Goal: Task Accomplishment & Management: Manage account settings

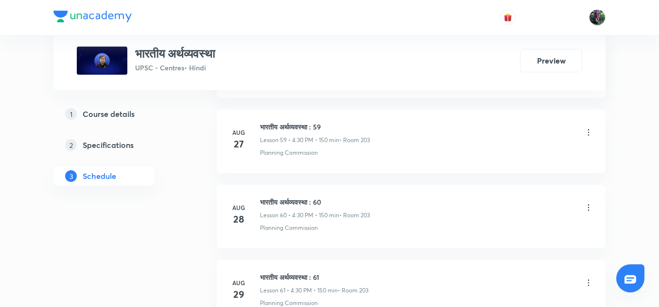
scroll to position [5063, 0]
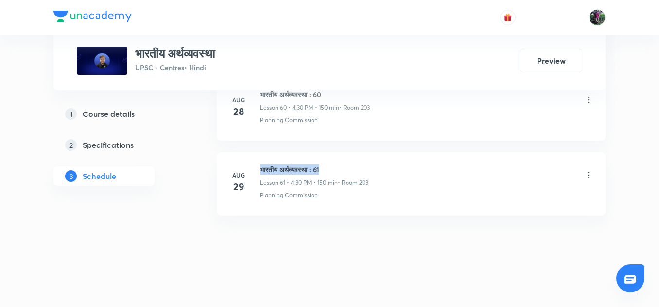
drag, startPoint x: 260, startPoint y: 168, endPoint x: 340, endPoint y: 169, distance: 80.1
click at [340, 169] on h6 "भारतीय अर्थव्यवस्था : 61" at bounding box center [314, 170] width 108 height 10
copy h6 "भारतीय अर्थव्यवस्था : 61"
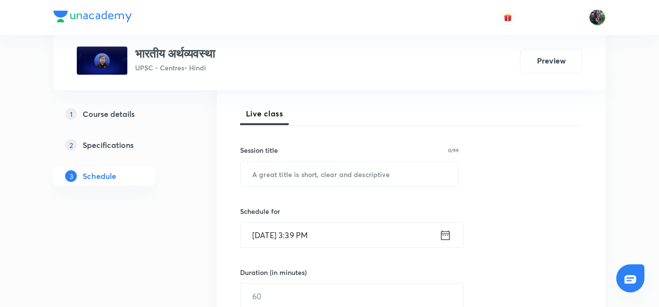
scroll to position [138, 0]
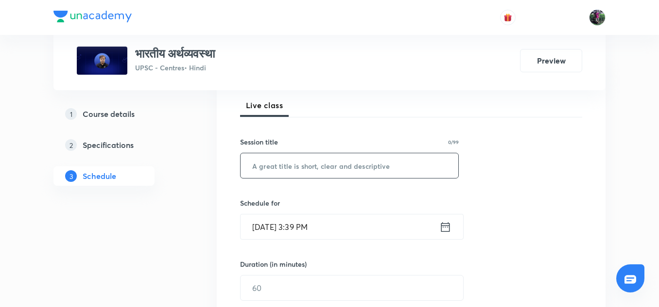
click at [297, 168] on input "text" at bounding box center [349, 165] width 218 height 25
paste input "भारतीय अर्थव्यवस्था : 61"
type input "भारतीय अर्थव्यवस्था : 62"
click at [290, 228] on input "Aug 30, 2025, 3:39 PM" at bounding box center [339, 227] width 199 height 25
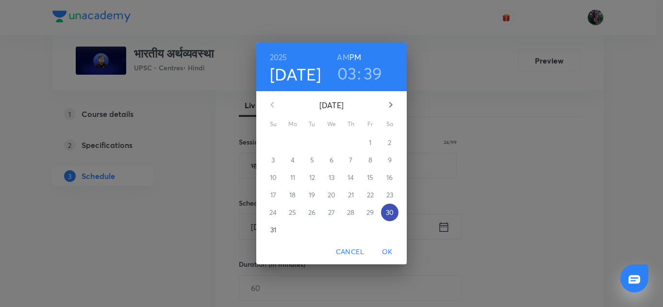
click at [389, 213] on p "30" at bounding box center [390, 213] width 8 height 10
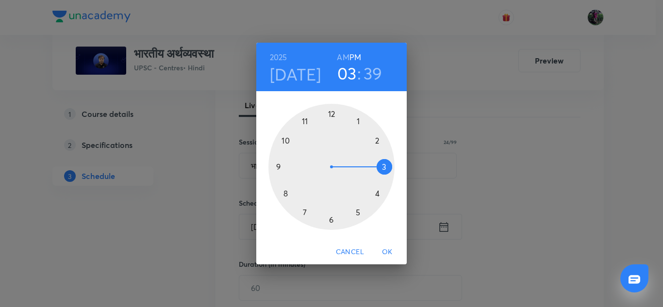
click at [377, 193] on div at bounding box center [332, 167] width 126 height 126
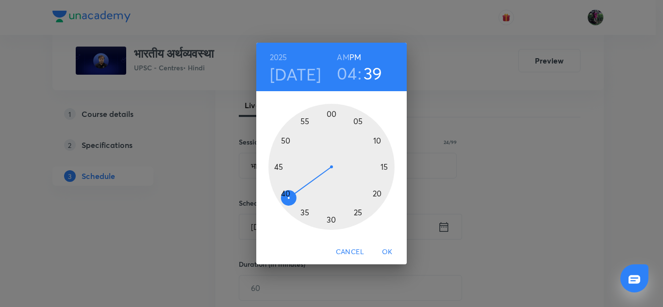
click at [330, 220] on div at bounding box center [332, 167] width 126 height 126
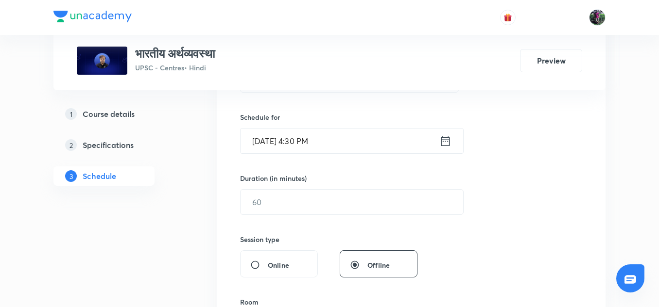
scroll to position [226, 0]
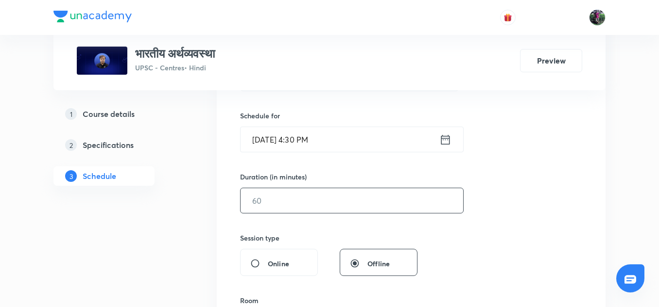
click at [265, 198] on input "text" at bounding box center [351, 200] width 222 height 25
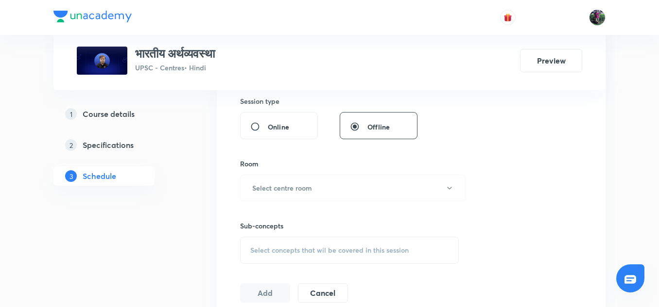
scroll to position [393, 0]
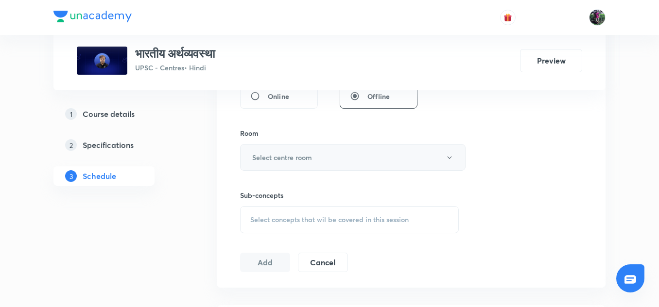
type input "150"
click at [291, 155] on h6 "Select centre room" at bounding box center [282, 157] width 60 height 10
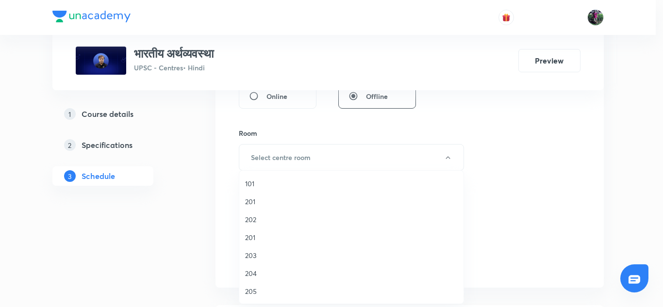
click at [251, 256] on span "203" at bounding box center [351, 256] width 213 height 10
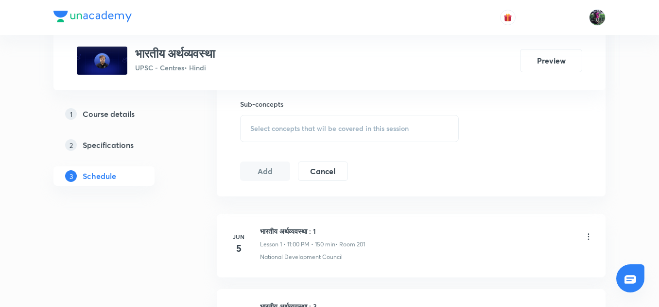
scroll to position [485, 0]
click at [324, 126] on span "Select concepts that wil be covered in this session" at bounding box center [329, 128] width 158 height 8
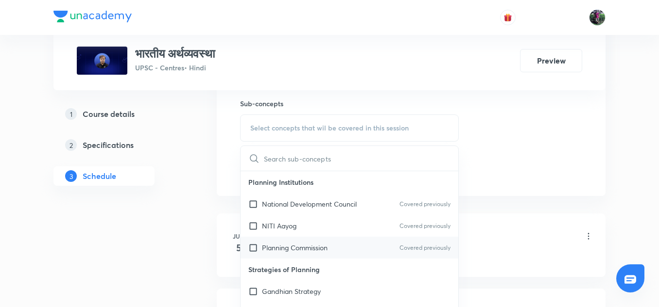
click at [289, 244] on p "Planning Commission" at bounding box center [295, 248] width 66 height 10
checkbox input "true"
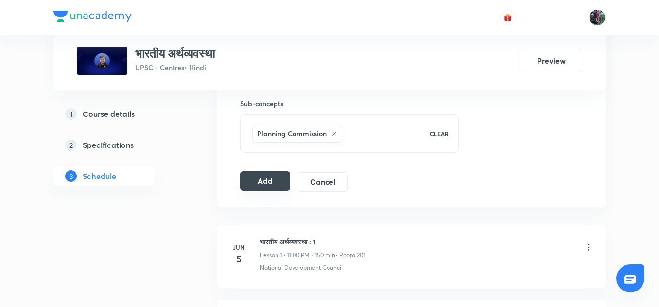
click at [265, 181] on button "Add" at bounding box center [265, 180] width 50 height 19
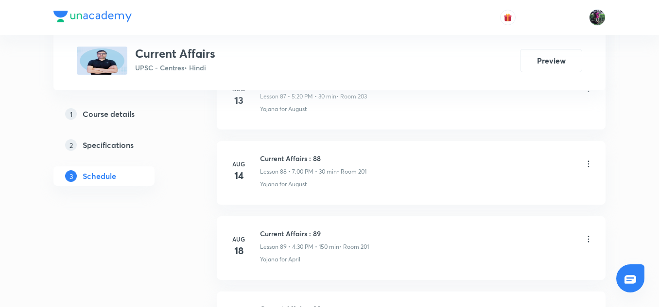
scroll to position [7698, 0]
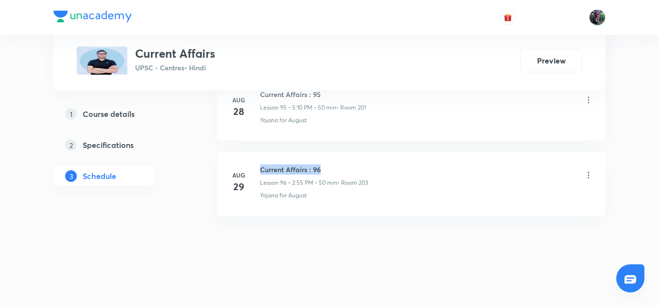
drag, startPoint x: 260, startPoint y: 169, endPoint x: 329, endPoint y: 168, distance: 68.5
click at [329, 168] on h6 "Current Affairs : 96" at bounding box center [314, 170] width 108 height 10
copy h6 "Current Affairs : 96"
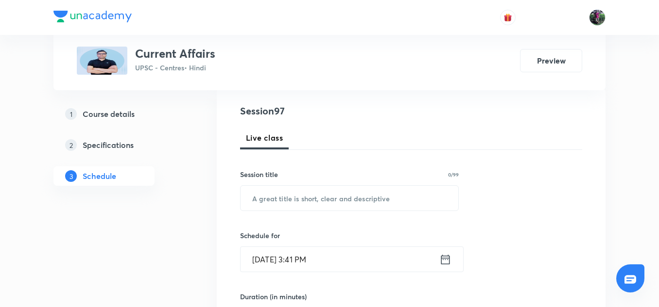
scroll to position [105, 0]
click at [275, 198] on input "text" at bounding box center [349, 198] width 218 height 25
paste input "Current Affairs : 96"
type input "Current Affairs : 97"
click at [271, 259] on input "Aug 30, 2025, 3:41 PM" at bounding box center [339, 260] width 199 height 25
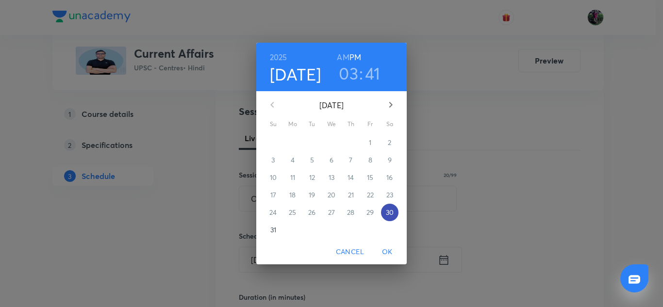
click at [391, 211] on p "30" at bounding box center [390, 213] width 8 height 10
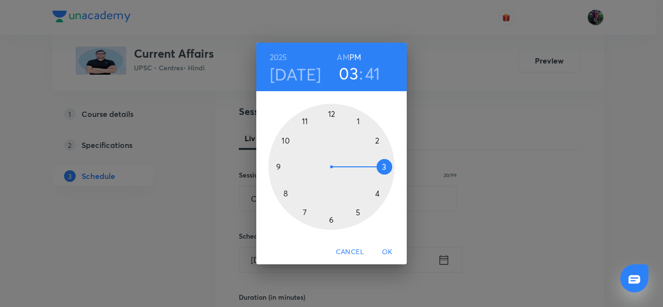
click at [378, 194] on div at bounding box center [332, 167] width 126 height 126
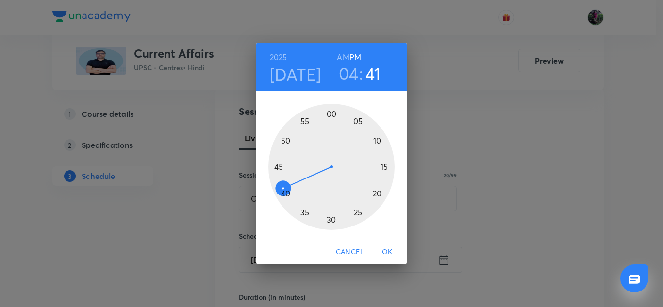
click at [333, 113] on div at bounding box center [332, 167] width 126 height 126
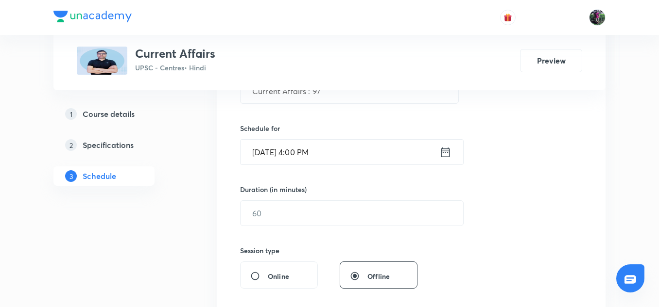
scroll to position [214, 0]
click at [269, 211] on input "text" at bounding box center [351, 213] width 222 height 25
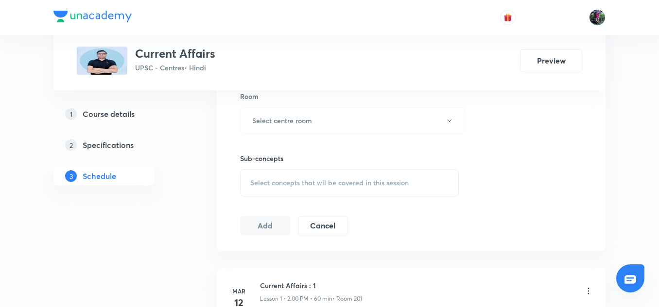
scroll to position [431, 0]
type input "50"
click at [290, 120] on h6 "Select centre room" at bounding box center [282, 120] width 60 height 10
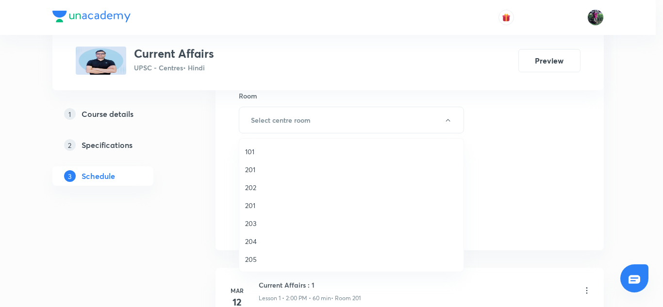
click at [250, 208] on span "201" at bounding box center [351, 206] width 213 height 10
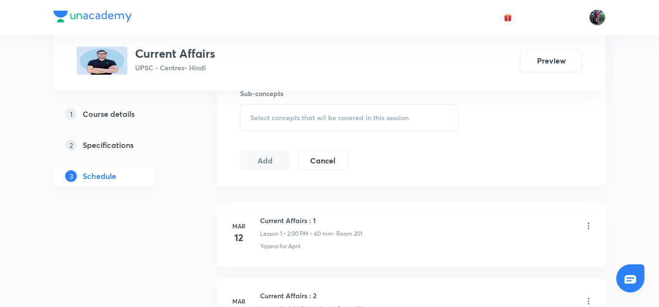
scroll to position [496, 0]
click at [321, 115] on span "Select concepts that wil be covered in this session" at bounding box center [329, 118] width 158 height 8
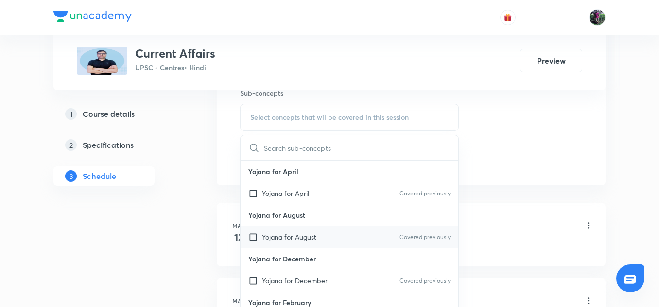
click at [297, 234] on p "Yojana for August" at bounding box center [289, 237] width 54 height 10
checkbox input "true"
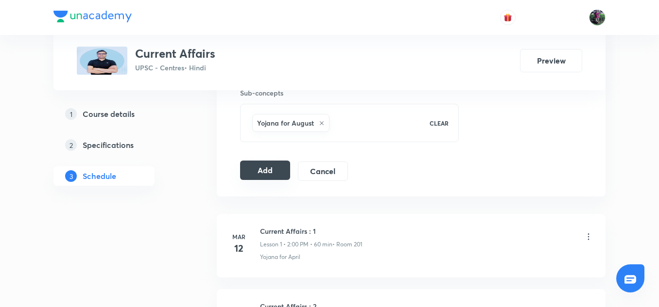
click at [262, 170] on button "Add" at bounding box center [265, 170] width 50 height 19
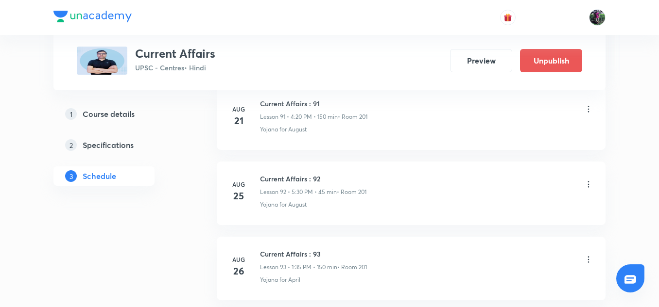
scroll to position [6940, 0]
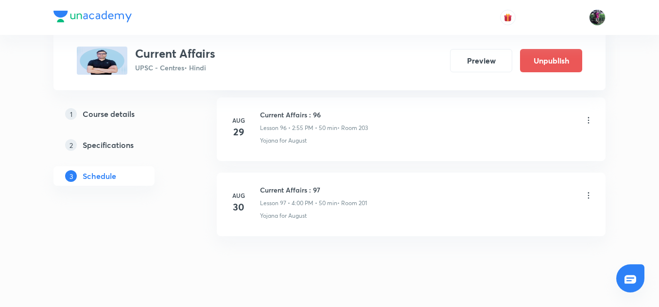
scroll to position [7326, 0]
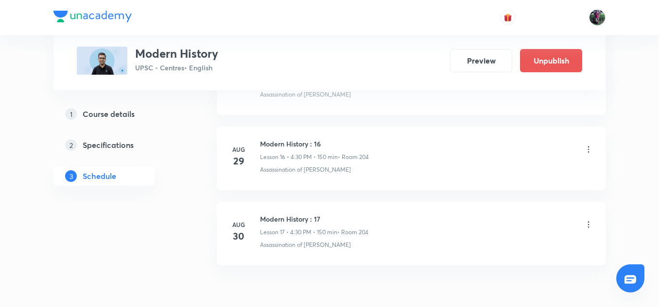
scroll to position [1699, 0]
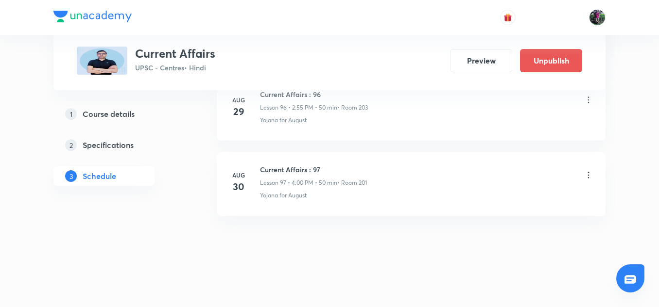
click at [587, 176] on icon at bounding box center [588, 175] width 10 height 10
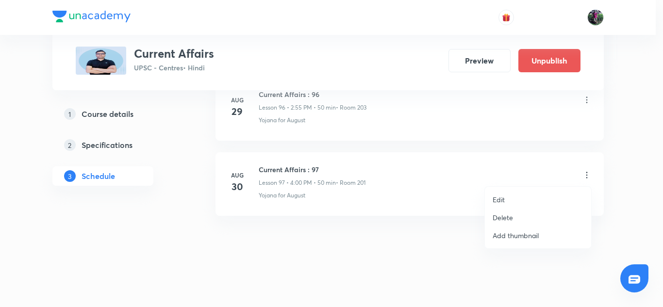
click at [496, 199] on p "Edit" at bounding box center [499, 200] width 12 height 10
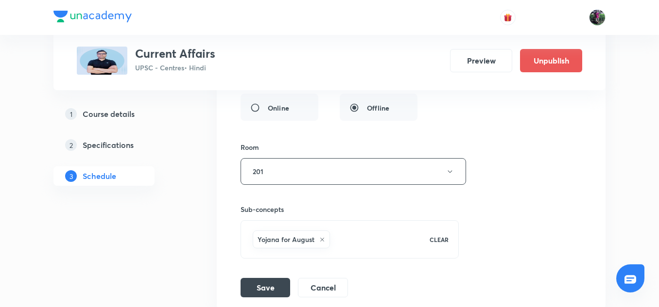
scroll to position [7607, 0]
click at [323, 284] on button "Cancel" at bounding box center [323, 285] width 50 height 19
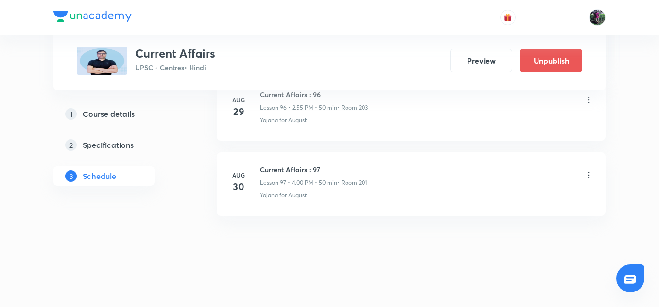
scroll to position [7326, 0]
click at [590, 176] on icon at bounding box center [588, 175] width 10 height 10
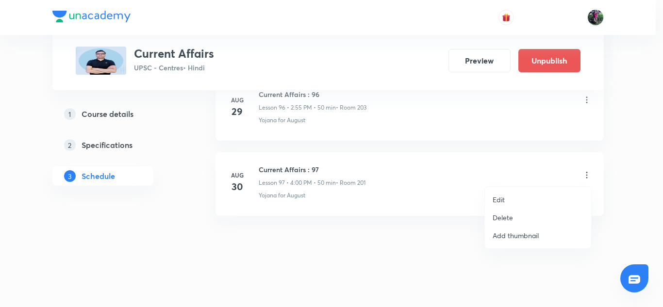
click at [501, 216] on p "Delete" at bounding box center [503, 218] width 20 height 10
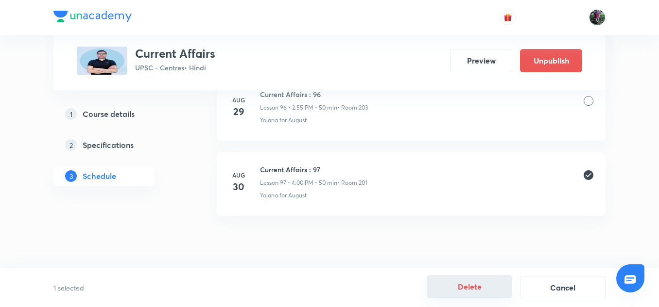
click at [470, 286] on button "Delete" at bounding box center [468, 286] width 85 height 23
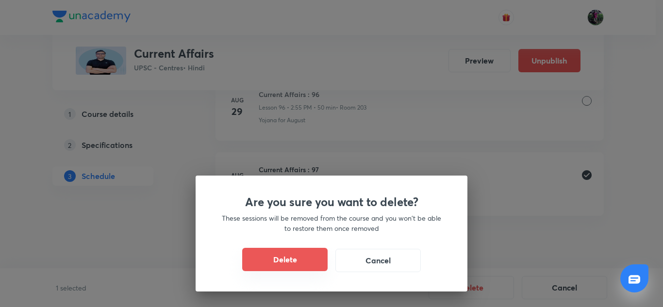
click at [288, 254] on button "Delete" at bounding box center [284, 259] width 85 height 23
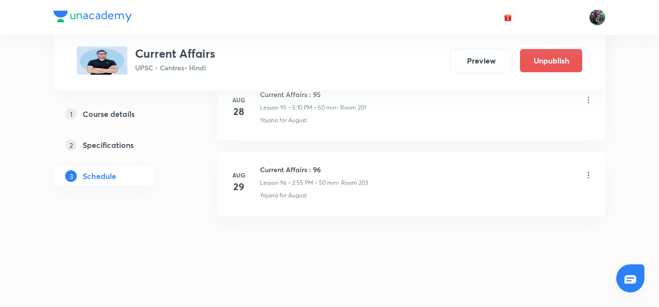
scroll to position [7251, 0]
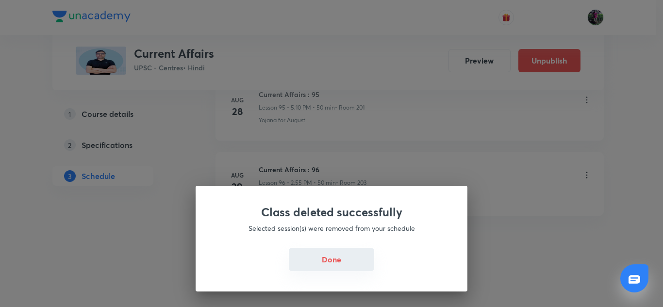
click at [329, 256] on button "Done" at bounding box center [331, 259] width 85 height 23
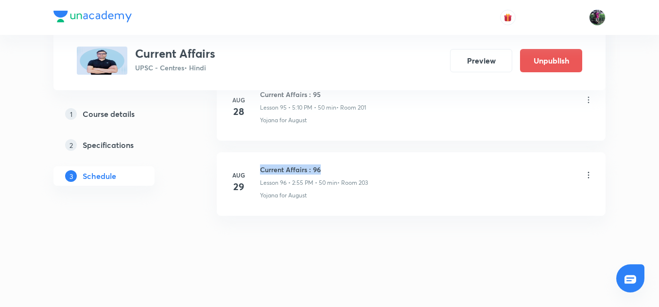
drag, startPoint x: 260, startPoint y: 169, endPoint x: 335, endPoint y: 166, distance: 74.9
click at [335, 166] on h6 "Current Affairs : 96" at bounding box center [314, 170] width 108 height 10
copy h6 "Current Affairs : 96"
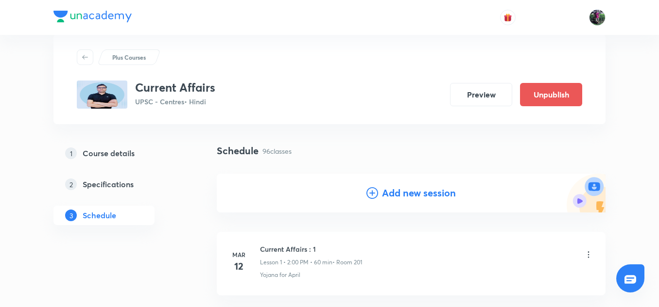
scroll to position [20, 0]
click at [417, 192] on h4 "Add new session" at bounding box center [419, 193] width 74 height 15
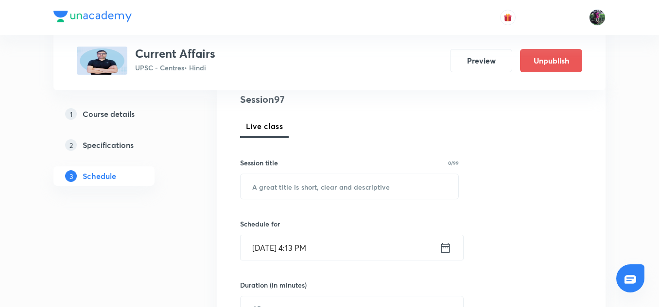
scroll to position [118, 0]
click at [288, 189] on input "text" at bounding box center [349, 186] width 218 height 25
paste input "Current Affairs : 96"
type input "Current Affairs : 97"
click at [288, 248] on input "Aug 30, 2025, 4:13 PM" at bounding box center [339, 247] width 199 height 25
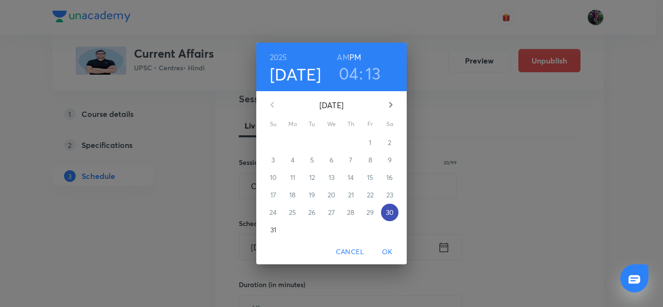
click at [389, 212] on p "30" at bounding box center [390, 213] width 8 height 10
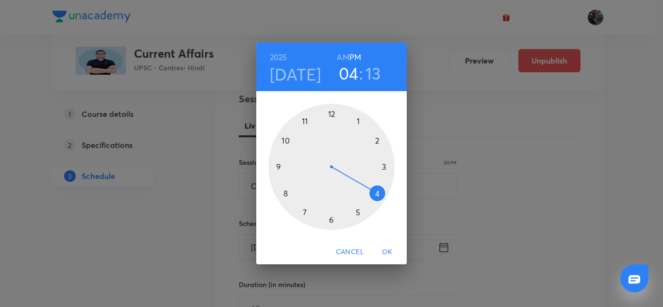
click at [376, 194] on div at bounding box center [332, 167] width 126 height 126
click at [331, 220] on div at bounding box center [332, 167] width 126 height 126
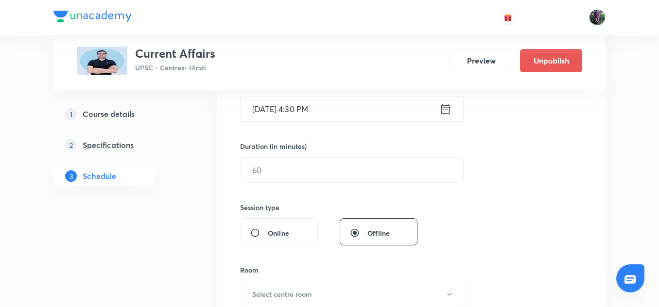
scroll to position [257, 0]
click at [267, 168] on input "text" at bounding box center [351, 169] width 222 height 25
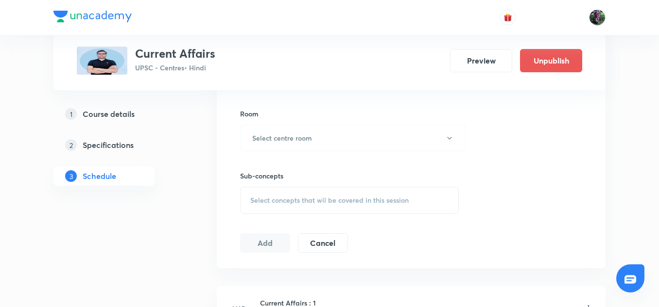
scroll to position [414, 0]
type input "50"
click at [291, 135] on h6 "Select centre room" at bounding box center [282, 137] width 60 height 10
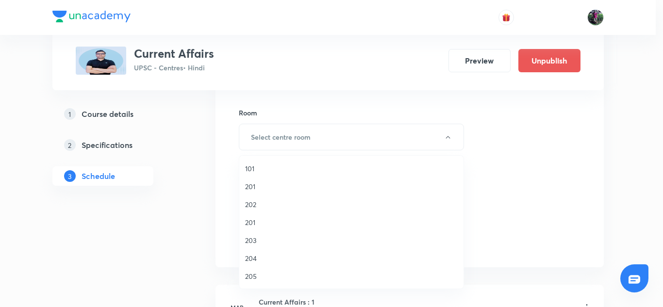
click at [248, 220] on span "201" at bounding box center [351, 223] width 213 height 10
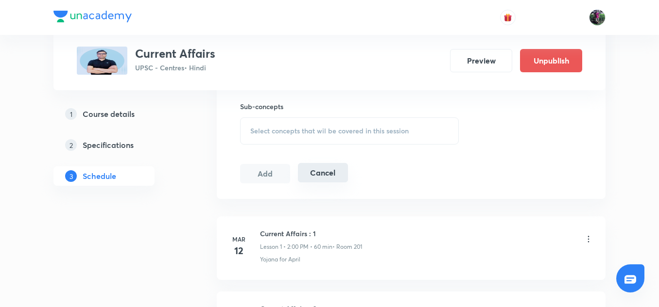
scroll to position [483, 0]
click at [324, 125] on div "Select concepts that wil be covered in this session" at bounding box center [349, 130] width 219 height 27
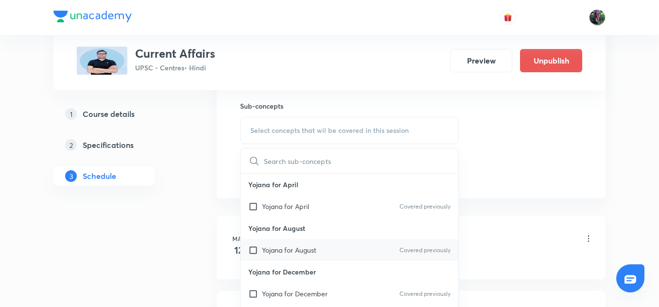
click at [282, 252] on p "Yojana for August" at bounding box center [289, 250] width 54 height 10
checkbox input "true"
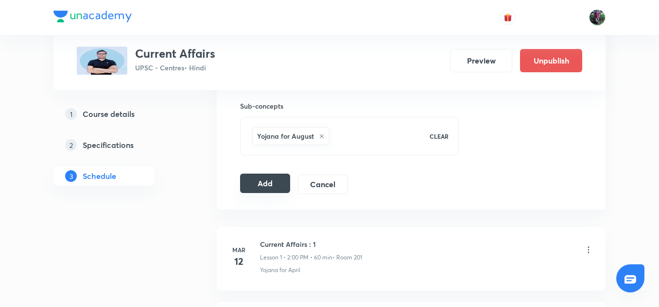
click at [270, 185] on button "Add" at bounding box center [265, 183] width 50 height 19
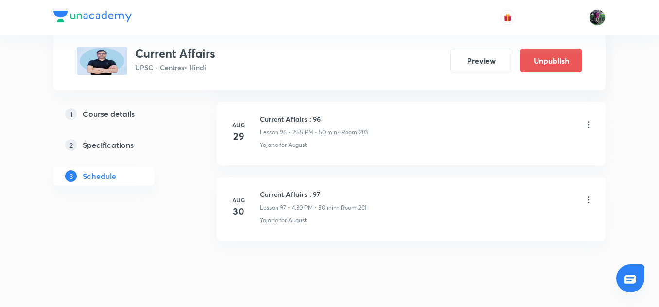
scroll to position [7326, 0]
